Goal: Task Accomplishment & Management: Complete application form

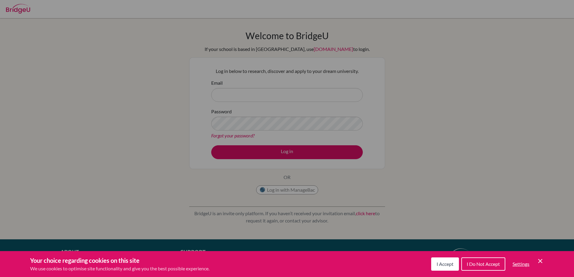
click at [438, 265] on span "I Accept" at bounding box center [445, 264] width 17 height 6
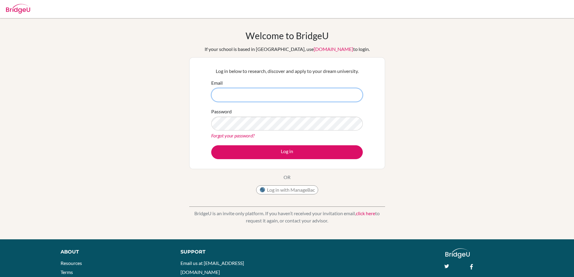
click at [222, 94] on input "Email" at bounding box center [287, 95] width 152 height 14
type input "oatay@tedankara.k12.tr"
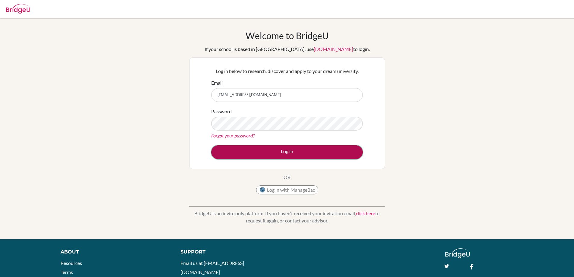
click at [280, 154] on button "Log in" at bounding box center [287, 152] width 152 height 14
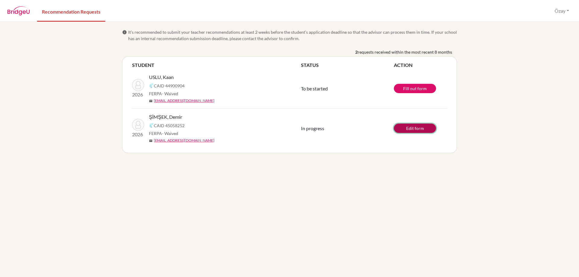
click at [406, 126] on link "Edit form" at bounding box center [415, 128] width 42 height 9
